Goal: Task Accomplishment & Management: Use online tool/utility

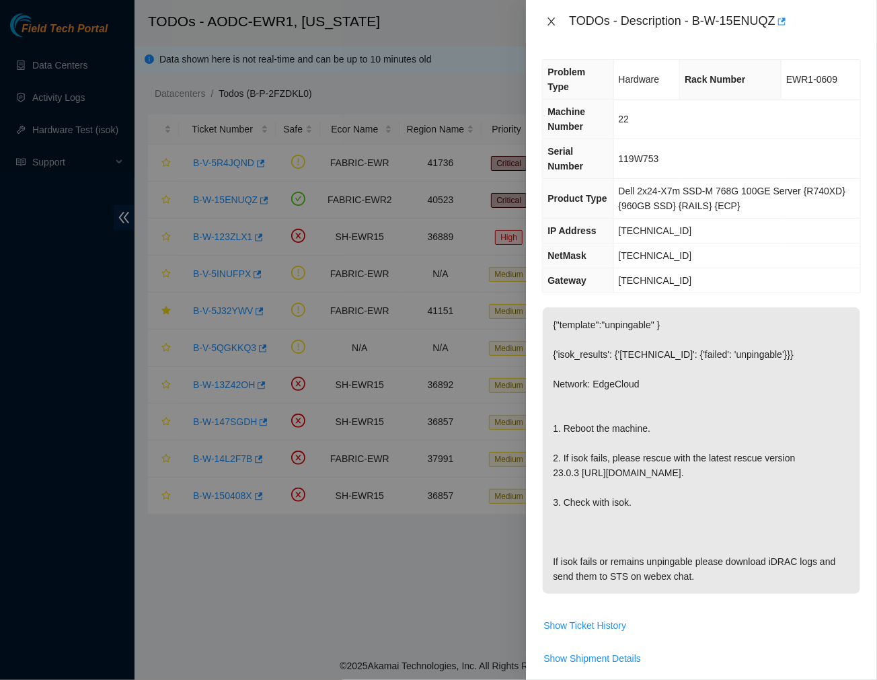
click at [549, 23] on icon "close" at bounding box center [551, 21] width 11 height 11
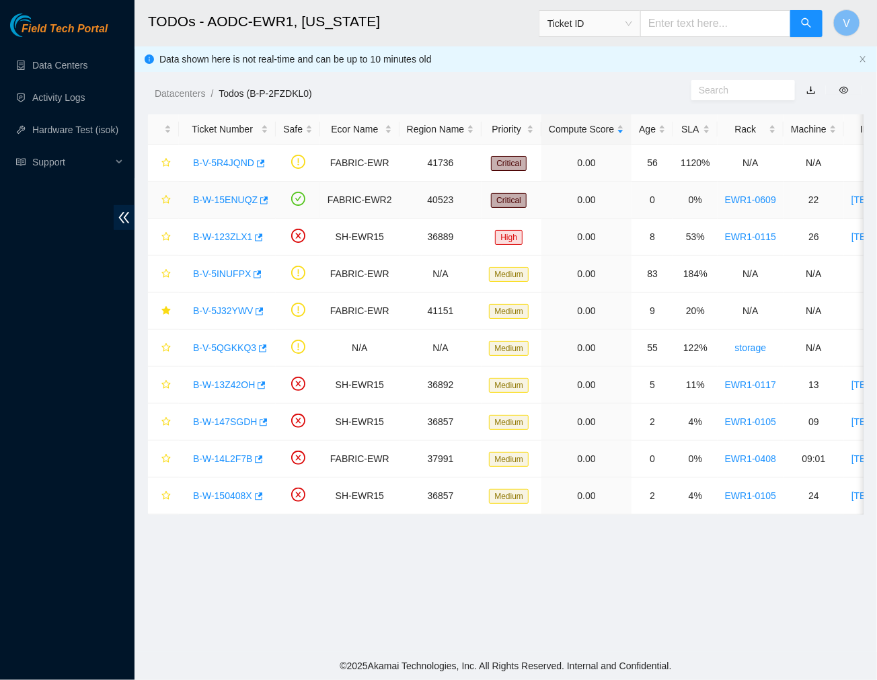
click at [229, 200] on link "B-W-15ENUQZ" at bounding box center [225, 199] width 65 height 11
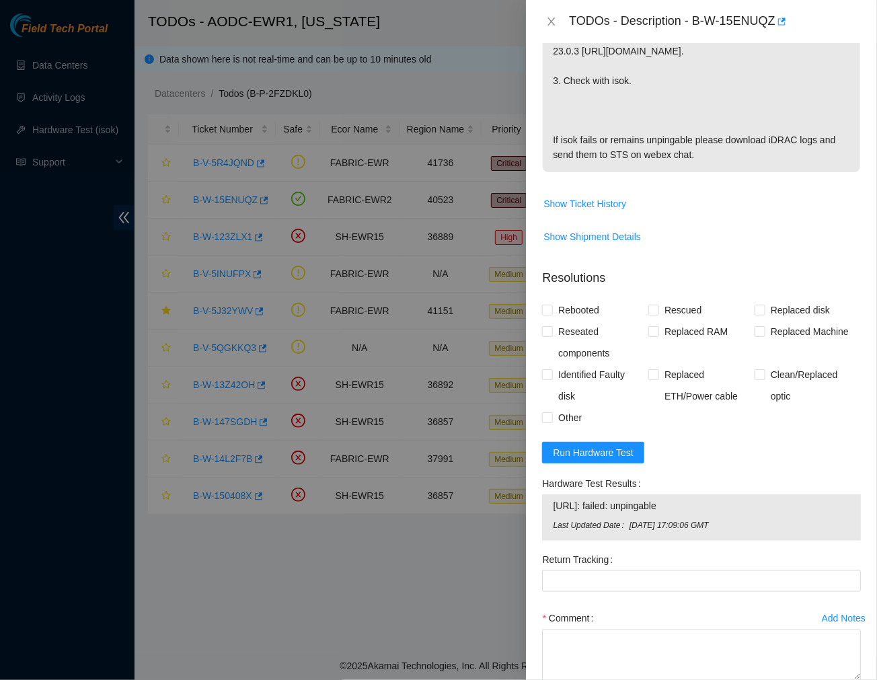
scroll to position [422, 0]
click at [580, 444] on span "Run Hardware Test" at bounding box center [593, 451] width 81 height 15
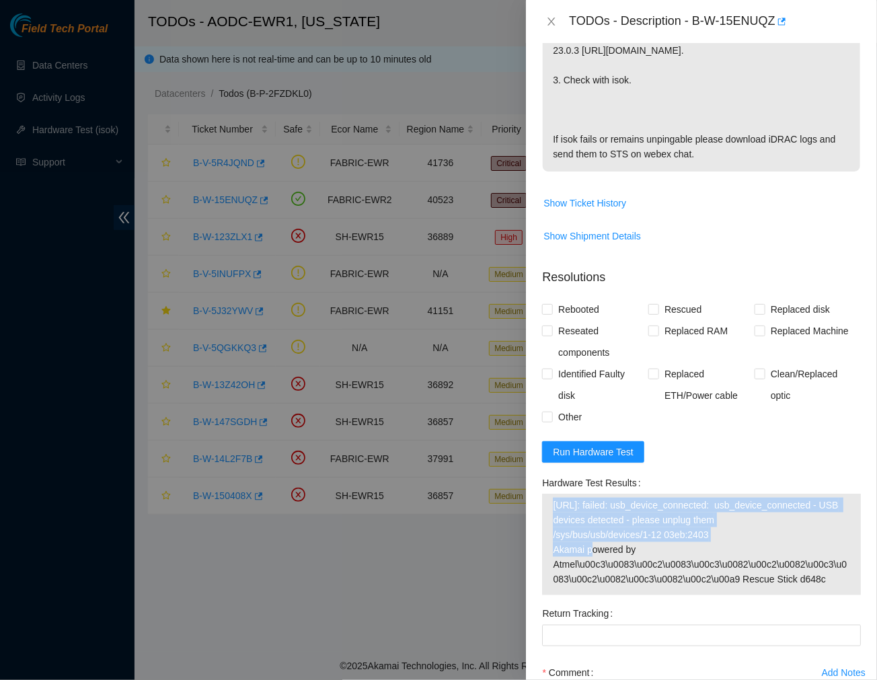
drag, startPoint x: 550, startPoint y: 486, endPoint x: 715, endPoint y: 518, distance: 167.7
click at [715, 518] on div "104.123.214.25: failed: usb_device_connected: usb_device_connected - USB device…" at bounding box center [701, 544] width 319 height 102
copy tbody "104.123.214.25: failed: usb_device_connected: usb_device_connected - USB device…"
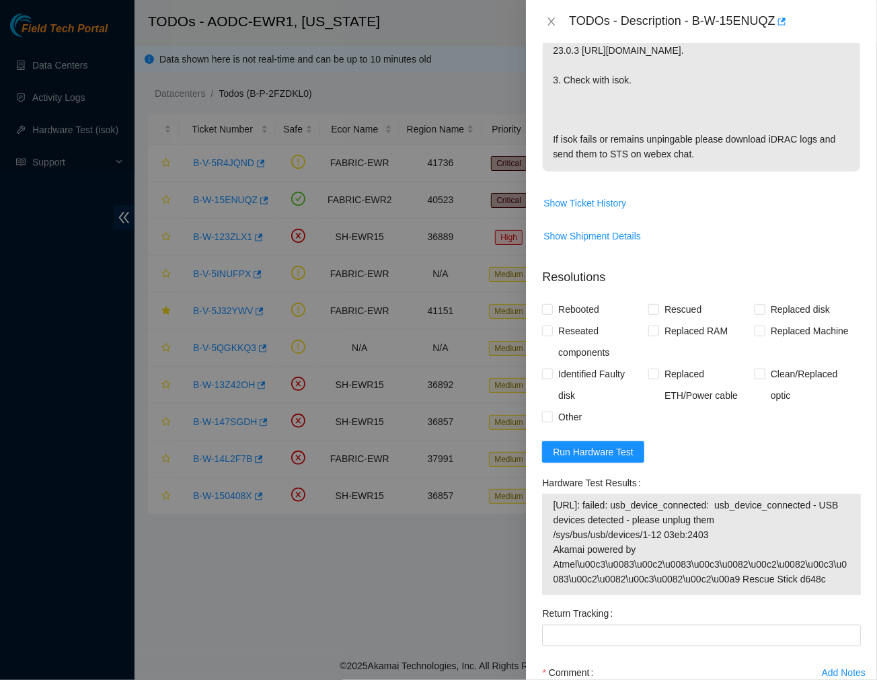
click at [778, 162] on span "{"template":"unpingable" } {'isok_results': {'[TECHNICAL_ID]': {'failed': 'unpi…" at bounding box center [701, 33] width 317 height 296
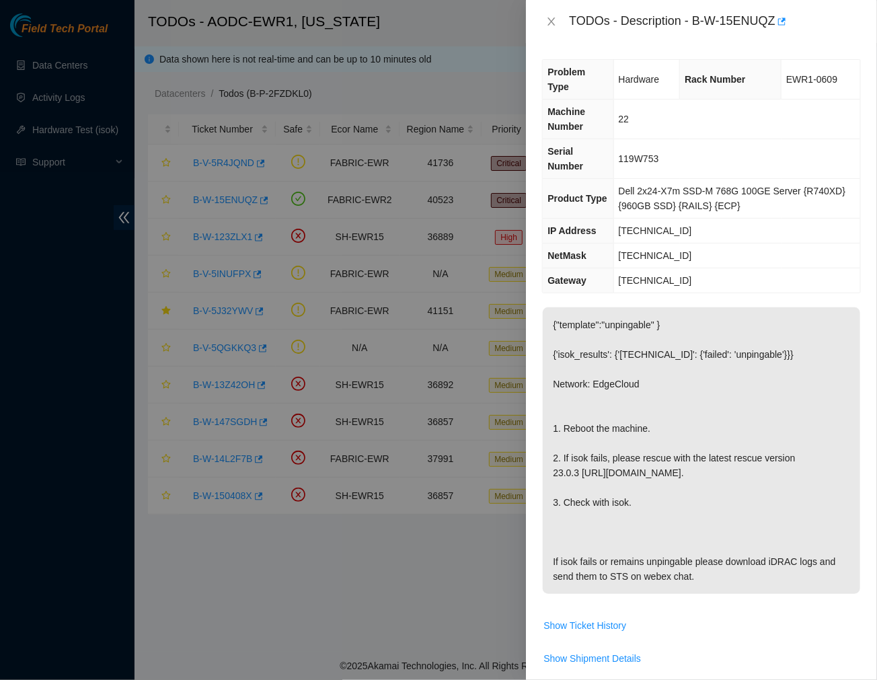
click at [721, 321] on p "{"template":"unpingable" } {'isok_results': {'[TECHNICAL_ID]': {'failed': 'unpi…" at bounding box center [701, 450] width 317 height 286
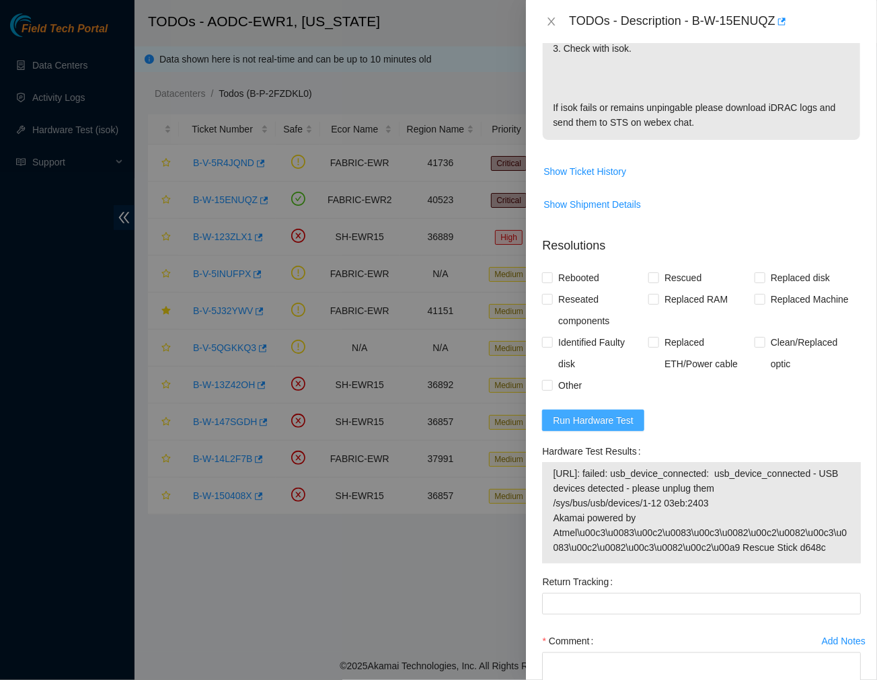
click at [605, 413] on span "Run Hardware Test" at bounding box center [593, 420] width 81 height 15
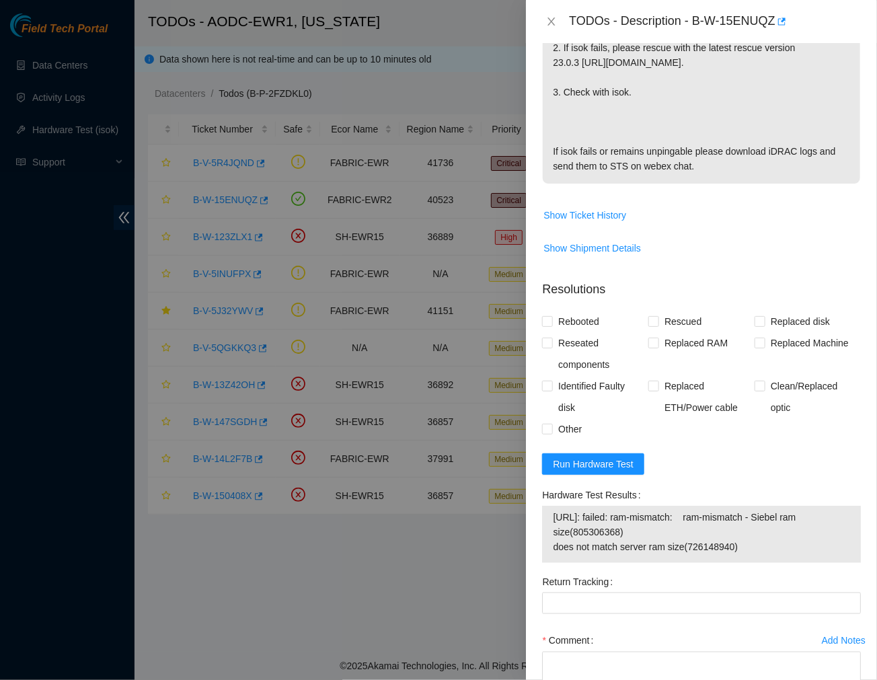
scroll to position [454, 0]
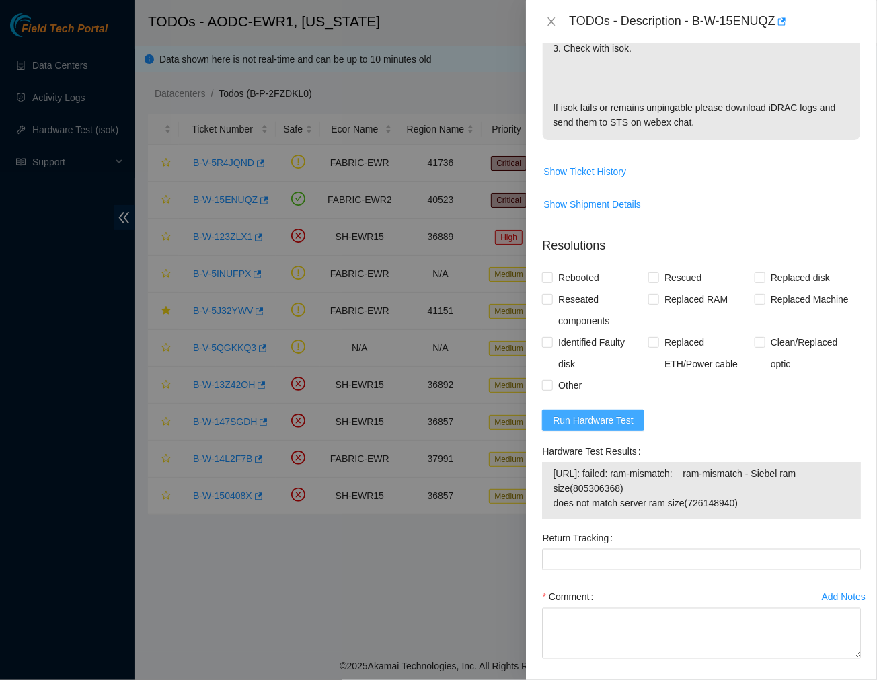
click at [578, 413] on span "Run Hardware Test" at bounding box center [593, 420] width 81 height 15
drag, startPoint x: 745, startPoint y: 485, endPoint x: 545, endPoint y: 451, distance: 202.6
click at [545, 462] on div "104.123.214.25: failed: ram-mismatch: ram-mismatch - Siebel ram size(805306368)…" at bounding box center [701, 490] width 319 height 57
copy tbody "104.123.214.25: failed: ram-mismatch: ram-mismatch - Siebel ram size(805306368)…"
click at [547, 19] on icon "close" at bounding box center [551, 21] width 11 height 11
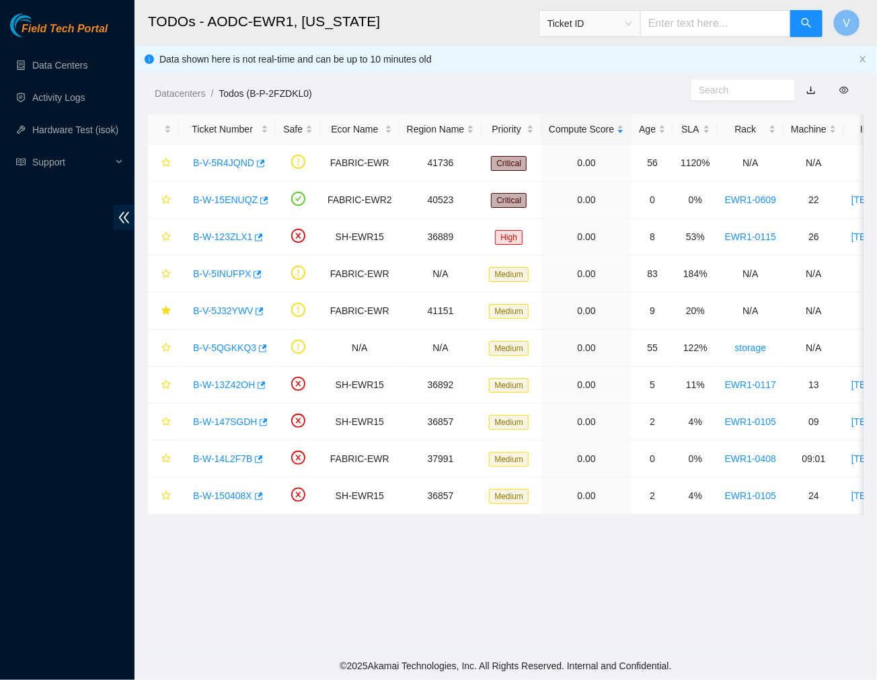
scroll to position [225, 0]
click at [230, 195] on link "B-W-15ENUQZ" at bounding box center [225, 199] width 65 height 11
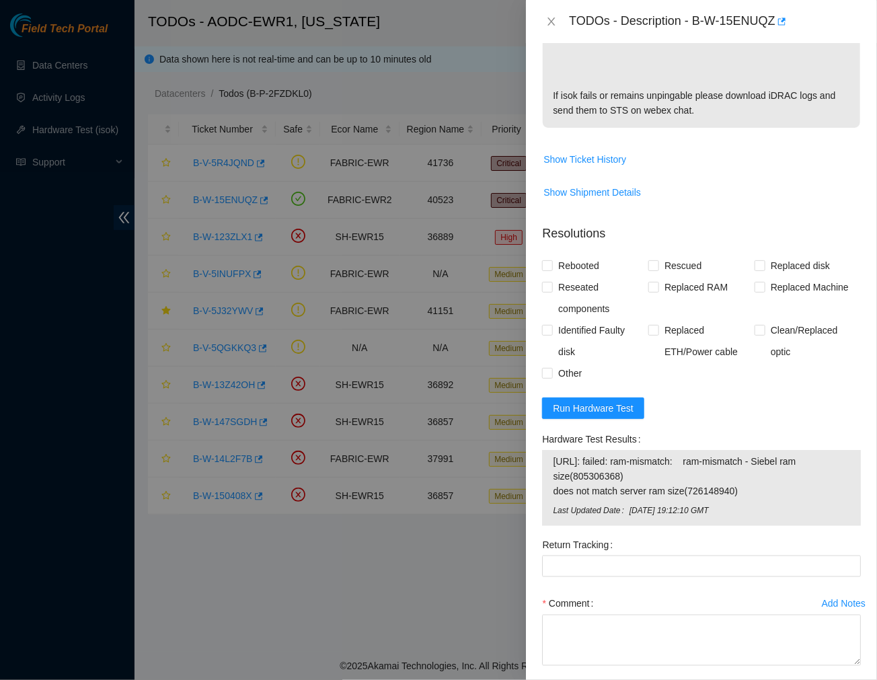
scroll to position [515, 0]
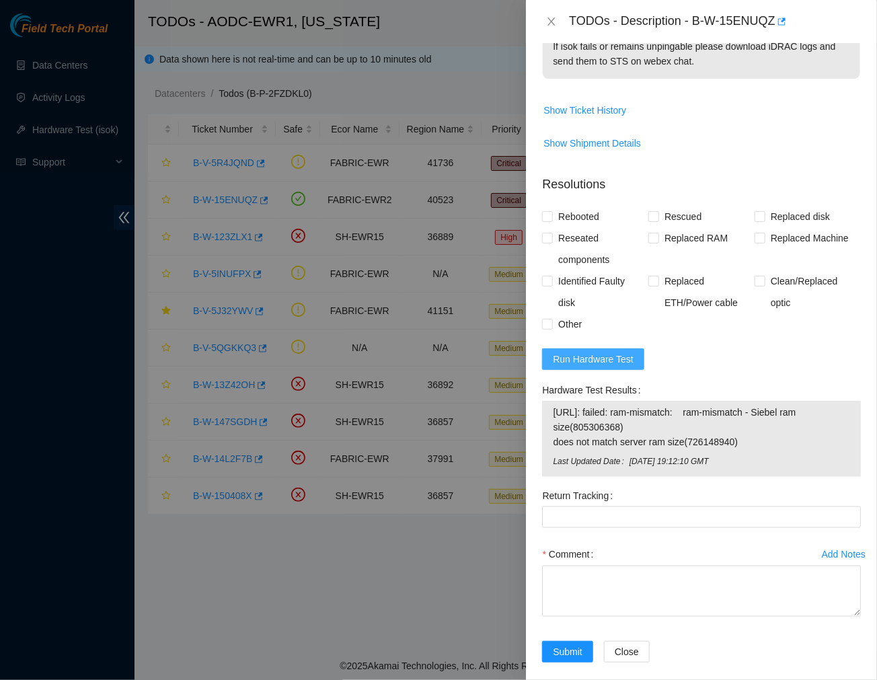
click at [613, 352] on span "Run Hardware Test" at bounding box center [593, 359] width 81 height 15
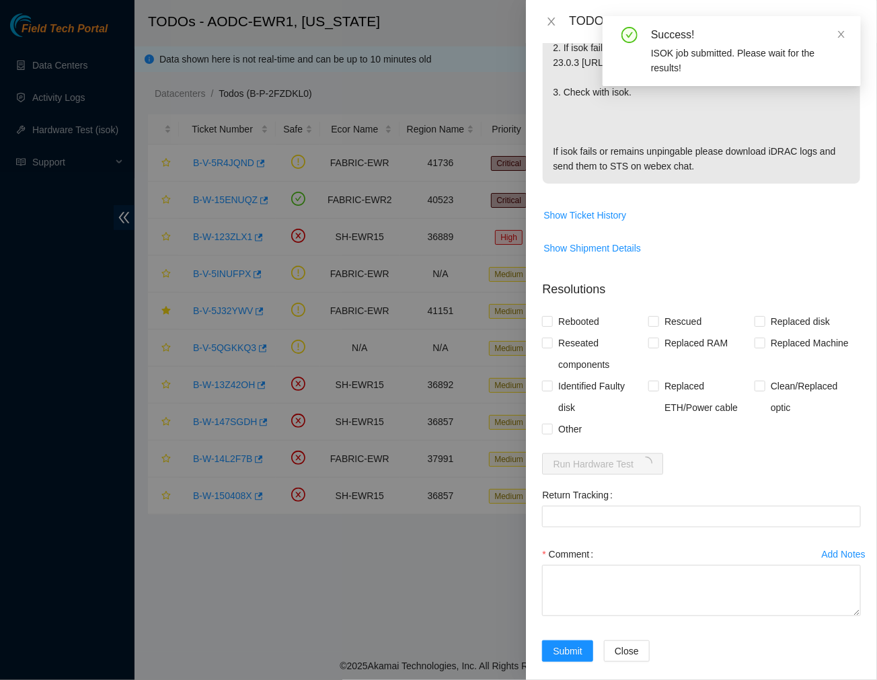
click at [752, 133] on p "{"template":"unpingable" } {'isok_results': {'[TECHNICAL_ID]': {'failed': 'unpi…" at bounding box center [701, 40] width 317 height 286
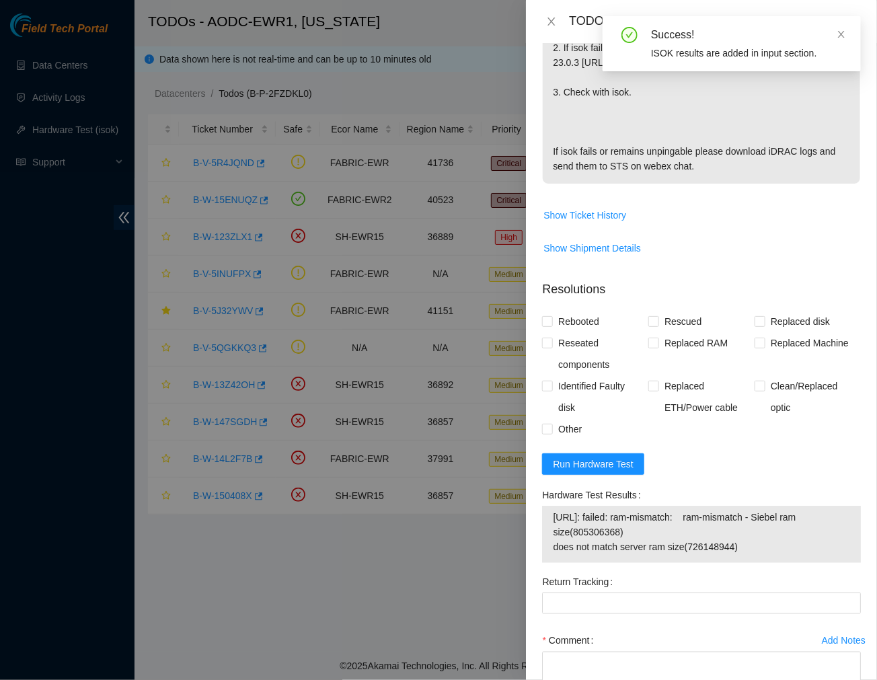
scroll to position [496, 0]
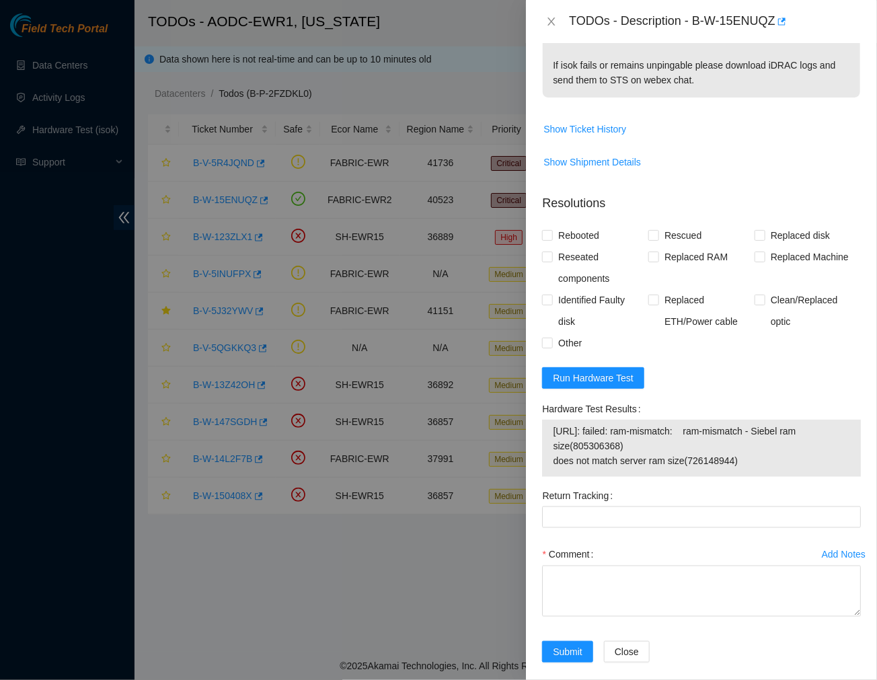
drag, startPoint x: 736, startPoint y: 438, endPoint x: 549, endPoint y: 414, distance: 188.4
click at [549, 419] on div "104.123.214.25: failed: ram-mismatch: ram-mismatch - Siebel ram size(805306368)…" at bounding box center [701, 447] width 319 height 57
copy tbody "104.123.214.25: failed: ram-mismatch: ram-mismatch - Siebel ram size(805306368)…"
click at [581, 370] on span "Run Hardware Test" at bounding box center [593, 377] width 81 height 15
click at [684, 28] on div "TODOs - Description - B-W-15ENUQZ" at bounding box center [715, 22] width 292 height 22
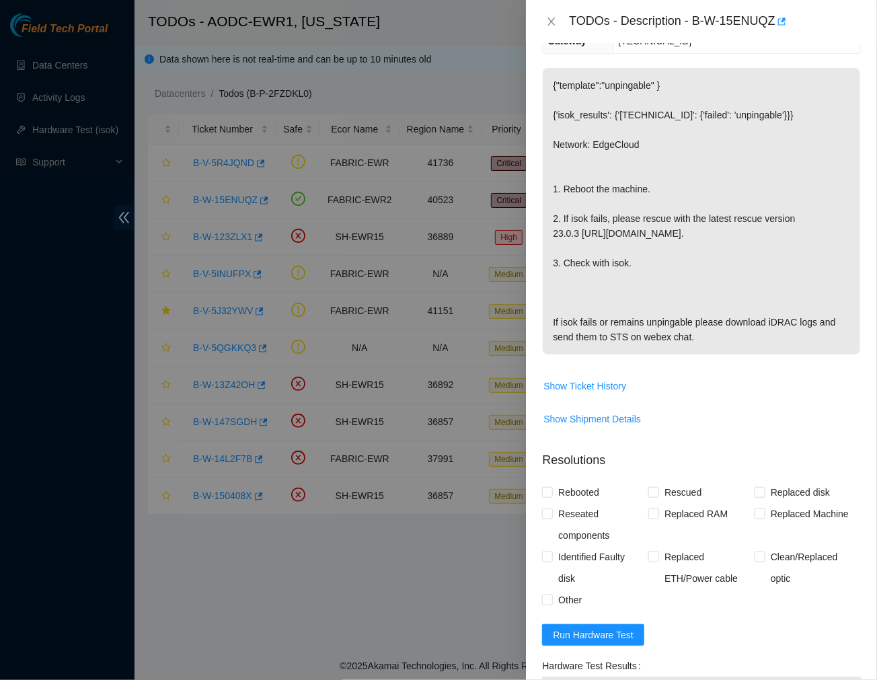
scroll to position [239, 0]
click at [741, 261] on p "{"template":"unpingable" } {'isok_results': {'[TECHNICAL_ID]': {'failed': 'unpi…" at bounding box center [701, 212] width 317 height 286
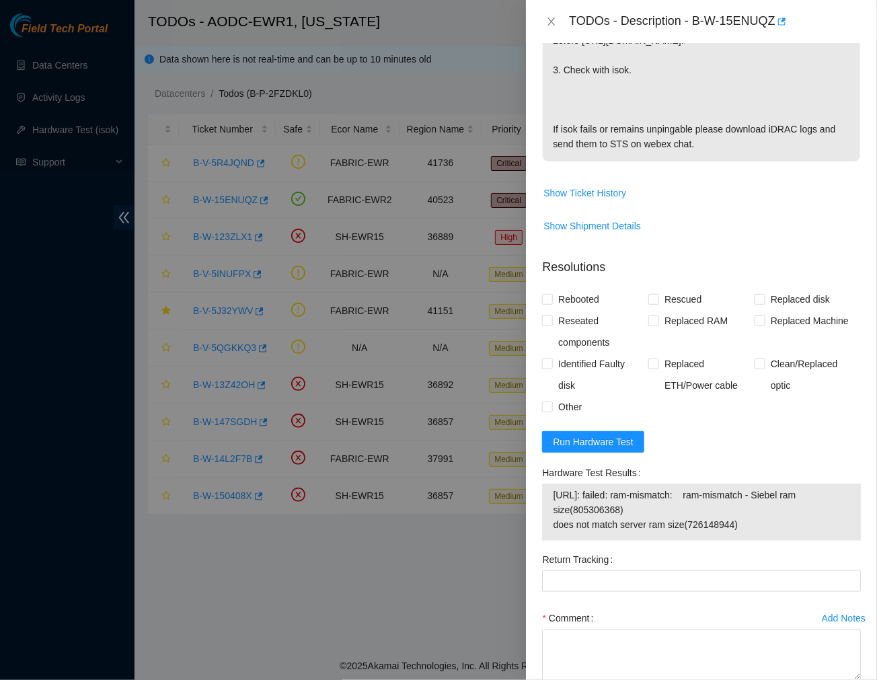
scroll to position [496, 0]
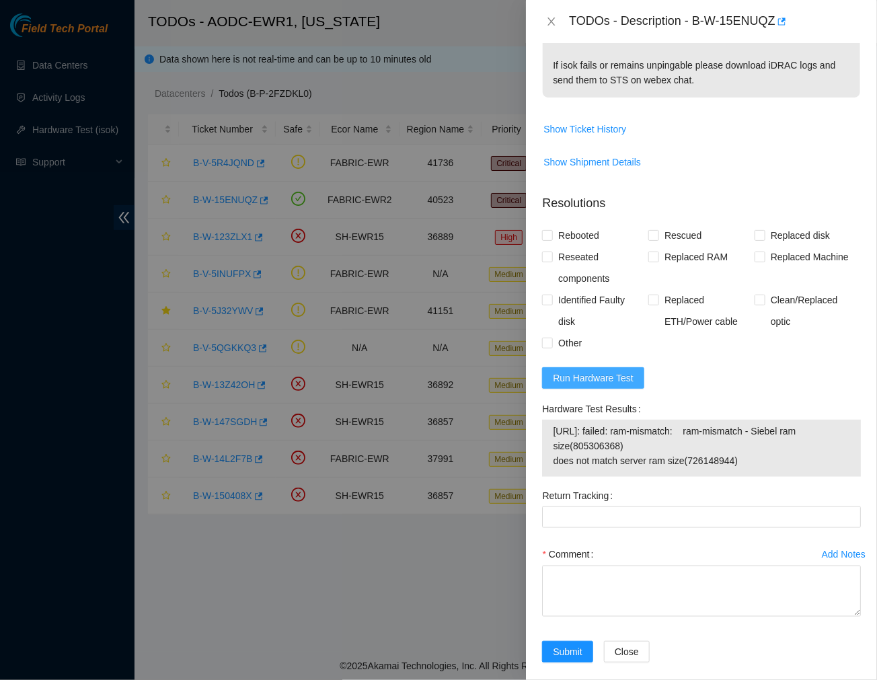
click at [594, 370] on span "Run Hardware Test" at bounding box center [593, 377] width 81 height 15
drag, startPoint x: 741, startPoint y: 454, endPoint x: 549, endPoint y: 414, distance: 196.3
click at [549, 419] on div "104.123.214.25: failed: ram-mismatch: ram-mismatch - Siebel ram size(805306368)…" at bounding box center [701, 447] width 319 height 57
copy tbody "104.123.214.25: failed: ram-mismatch: ram-mismatch - Siebel ram size(805306368)…"
click at [849, 13] on div "TODOs - Description - B-W-15ENUQZ" at bounding box center [715, 22] width 292 height 22
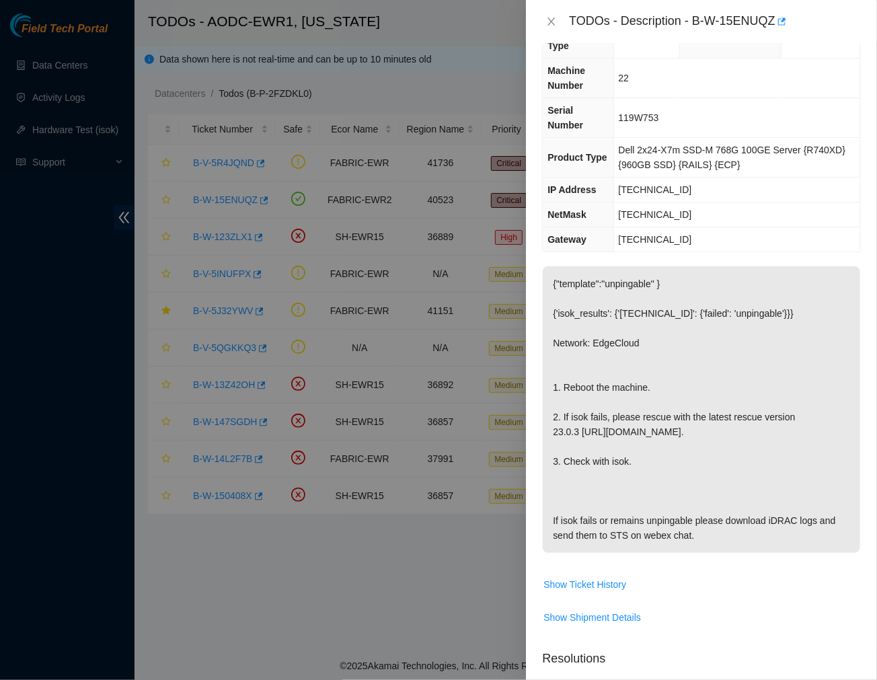
scroll to position [0, 0]
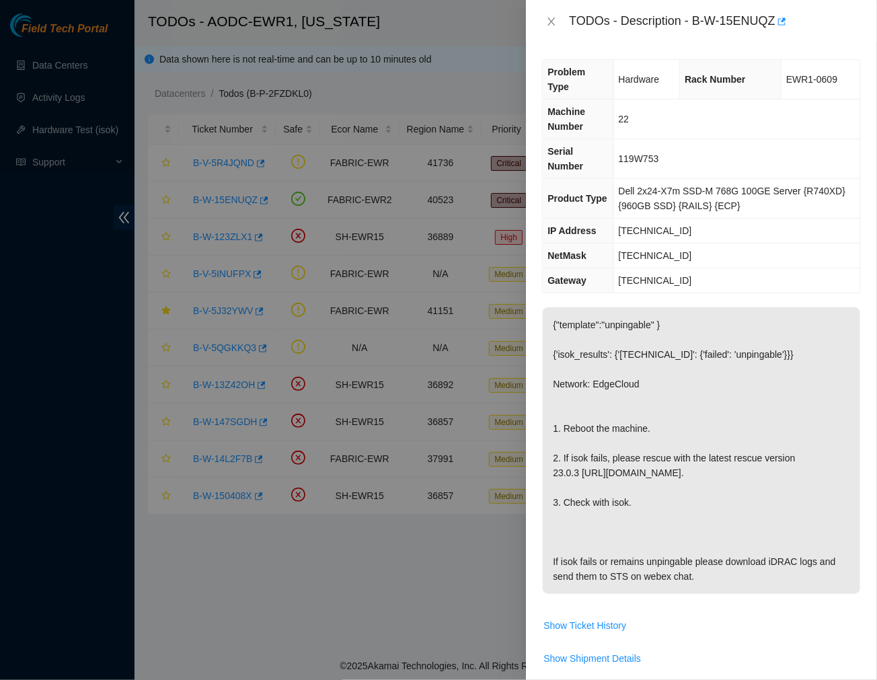
click at [812, 99] on td "22" at bounding box center [736, 119] width 247 height 40
